Goal: Navigation & Orientation: Find specific page/section

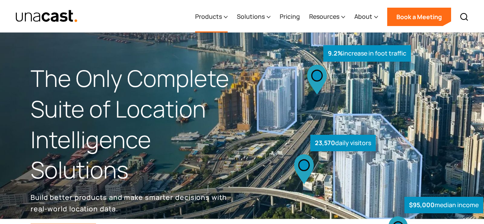
click at [209, 18] on div "Products" at bounding box center [208, 16] width 27 height 9
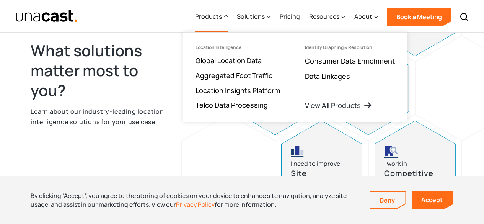
scroll to position [421, 0]
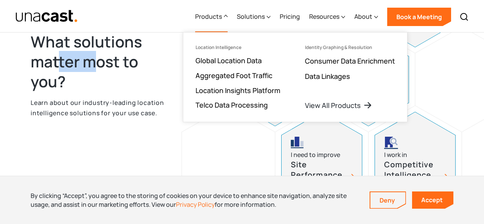
drag, startPoint x: 95, startPoint y: 71, endPoint x: 54, endPoint y: 63, distance: 41.3
click at [54, 63] on h2 "What solutions matter most to you?" at bounding box center [101, 62] width 140 height 60
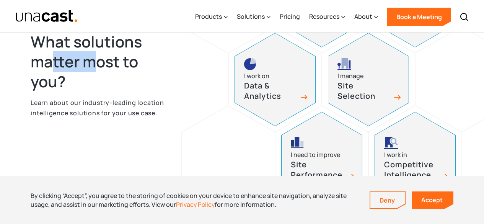
click at [52, 63] on h2 "What solutions matter most to you?" at bounding box center [101, 62] width 140 height 60
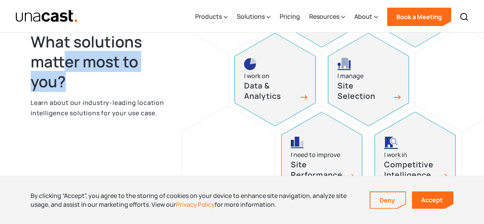
drag, startPoint x: 67, startPoint y: 80, endPoint x: 66, endPoint y: 56, distance: 24.5
click at [66, 56] on h2 "What solutions matter most to you?" at bounding box center [101, 62] width 140 height 60
drag, startPoint x: 67, startPoint y: 62, endPoint x: 71, endPoint y: 60, distance: 4.6
click at [67, 62] on h2 "What solutions matter most to you?" at bounding box center [101, 62] width 140 height 60
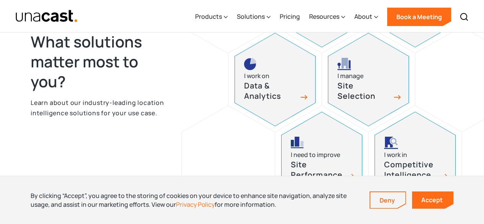
click at [77, 41] on h2 "What solutions matter most to you?" at bounding box center [101, 62] width 140 height 60
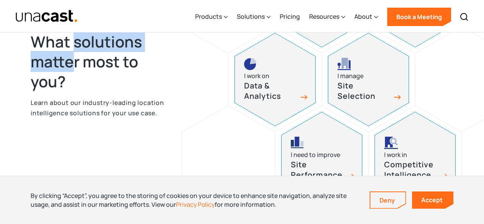
drag, startPoint x: 77, startPoint y: 42, endPoint x: 75, endPoint y: 64, distance: 21.9
click at [75, 64] on h2 "What solutions matter most to you?" at bounding box center [101, 62] width 140 height 60
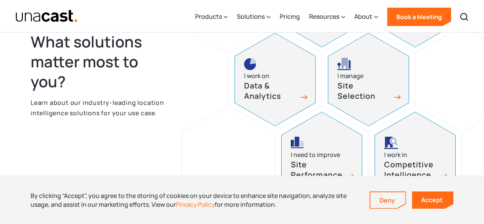
click at [80, 66] on h2 "What solutions matter most to you?" at bounding box center [101, 62] width 140 height 60
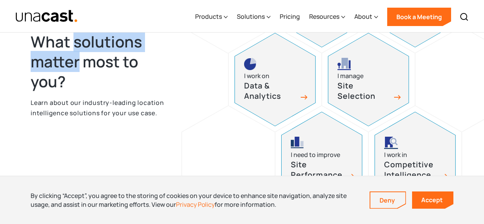
drag, startPoint x: 80, startPoint y: 66, endPoint x: 74, endPoint y: 46, distance: 20.9
click at [74, 46] on h2 "What solutions matter most to you?" at bounding box center [101, 62] width 140 height 60
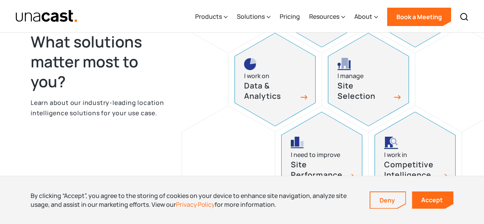
click at [79, 73] on h2 "What solutions matter most to you?" at bounding box center [101, 62] width 140 height 60
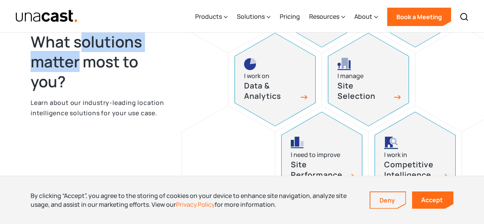
drag, startPoint x: 81, startPoint y: 67, endPoint x: 78, endPoint y: 49, distance: 18.2
click at [78, 49] on h2 "What solutions matter most to you?" at bounding box center [101, 62] width 140 height 60
click at [74, 61] on h2 "What solutions matter most to you?" at bounding box center [101, 62] width 140 height 60
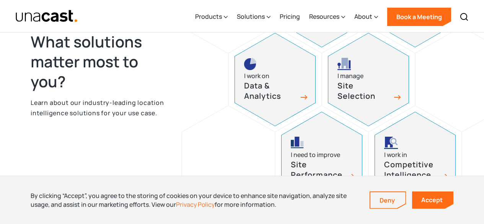
click at [75, 67] on h2 "What solutions matter most to you?" at bounding box center [101, 62] width 140 height 60
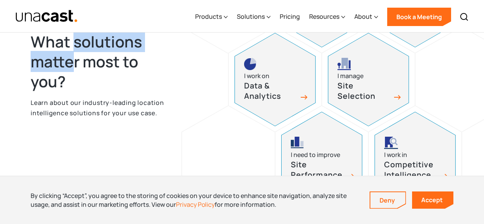
drag, startPoint x: 76, startPoint y: 67, endPoint x: 75, endPoint y: 46, distance: 21.5
click at [75, 46] on h2 "What solutions matter most to you?" at bounding box center [101, 62] width 140 height 60
drag, startPoint x: 82, startPoint y: 64, endPoint x: 75, endPoint y: 44, distance: 21.0
click at [75, 44] on h2 "What solutions matter most to you?" at bounding box center [101, 62] width 140 height 60
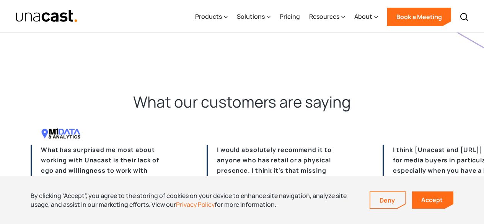
scroll to position [1875, 0]
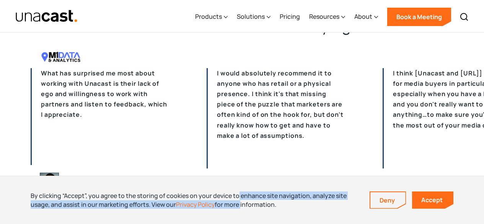
drag, startPoint x: 240, startPoint y: 207, endPoint x: 237, endPoint y: 197, distance: 10.2
click at [237, 197] on div "By clicking “Accept”, you agree to the storing of cookies on your device to enh…" at bounding box center [195, 199] width 328 height 17
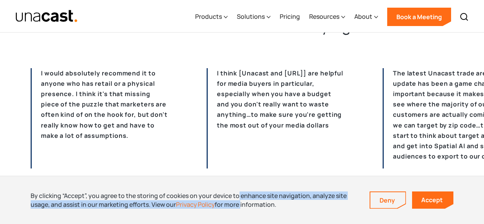
click at [237, 197] on div "By clicking “Accept”, you agree to the storing of cookies on your device to enh…" at bounding box center [195, 199] width 328 height 17
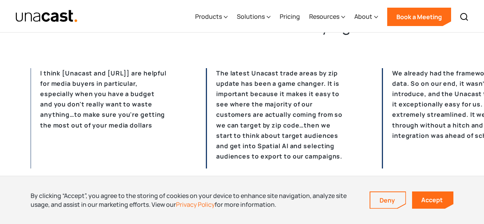
drag, startPoint x: 309, startPoint y: 152, endPoint x: 285, endPoint y: 127, distance: 34.9
click at [285, 127] on p "The latest Unacast trade areas by zip update has been a game changer. It is imp…" at bounding box center [275, 118] width 138 height 100
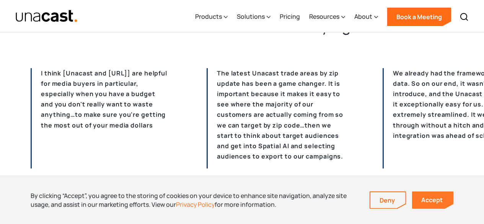
click at [425, 200] on link "Accept" at bounding box center [432, 199] width 41 height 17
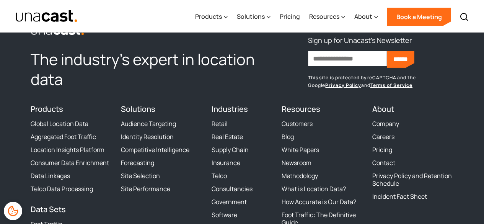
scroll to position [2361, 0]
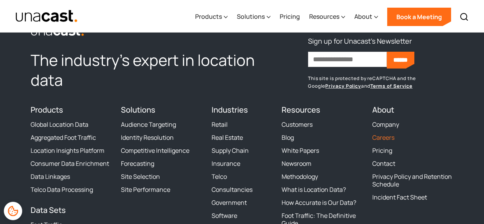
click at [380, 137] on link "Careers" at bounding box center [383, 138] width 22 height 8
